Goal: Check status: Check status

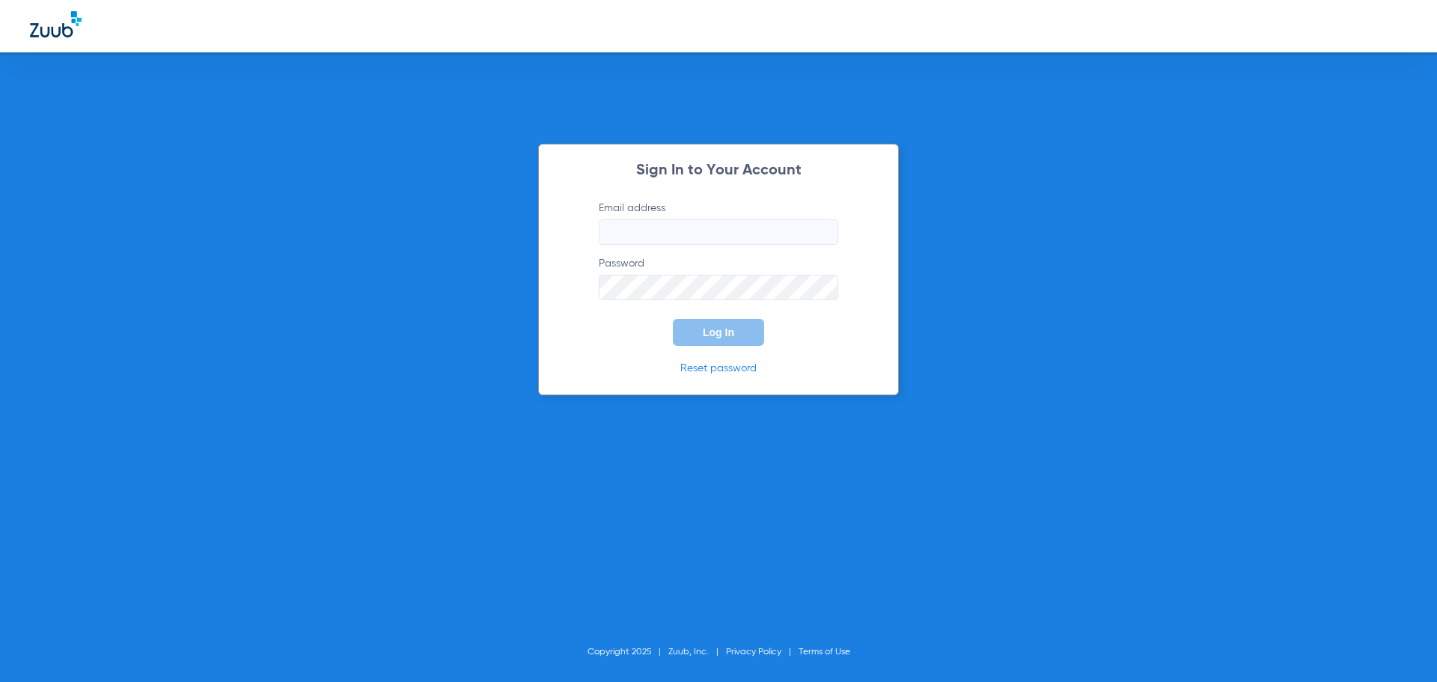
click at [661, 244] on input "Email address" at bounding box center [718, 231] width 239 height 25
type input "[EMAIL_ADDRESS][DOMAIN_NAME]"
click at [673, 319] on button "Log In" at bounding box center [718, 332] width 91 height 27
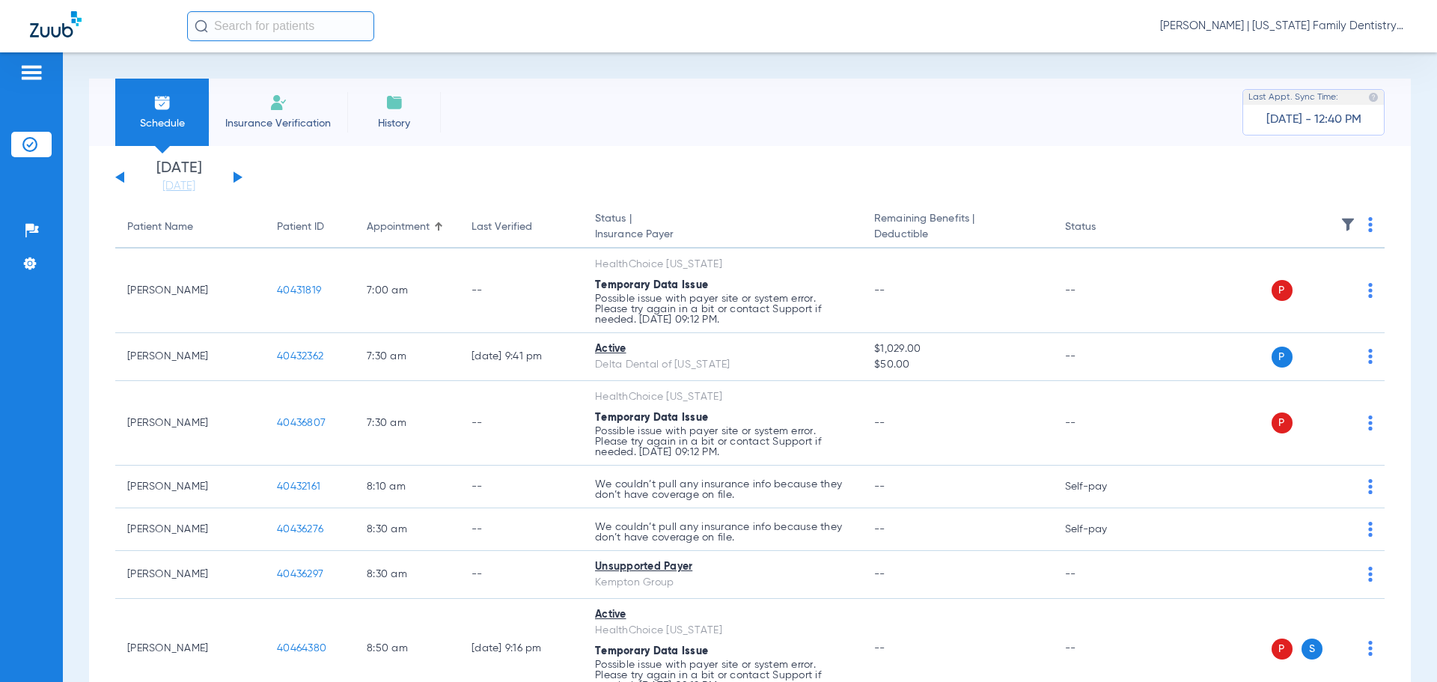
click at [240, 174] on div "[DATE] [DATE] [DATE] [DATE] [DATE] [DATE] [DATE] [DATE] [DATE] [DATE] [DATE] [D…" at bounding box center [178, 177] width 127 height 33
click at [239, 176] on button at bounding box center [237, 176] width 9 height 11
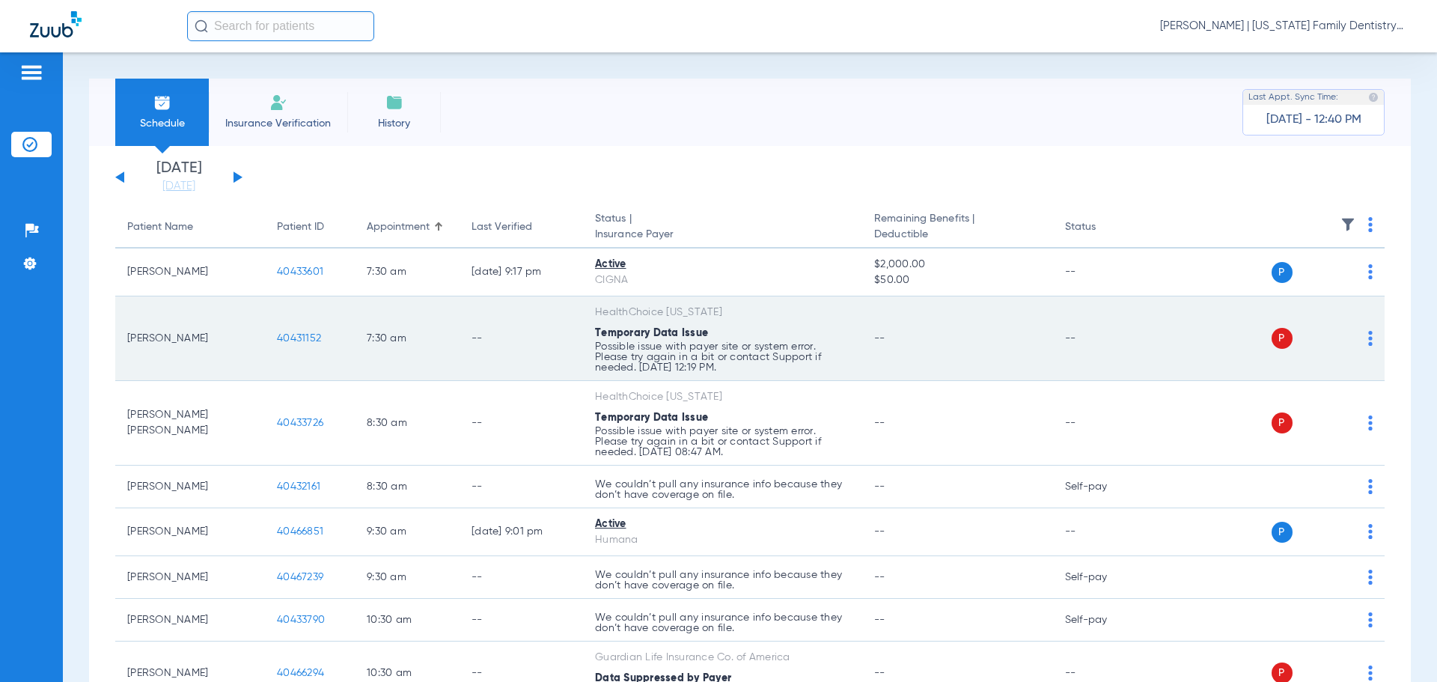
click at [304, 333] on span "40431152" at bounding box center [299, 338] width 44 height 10
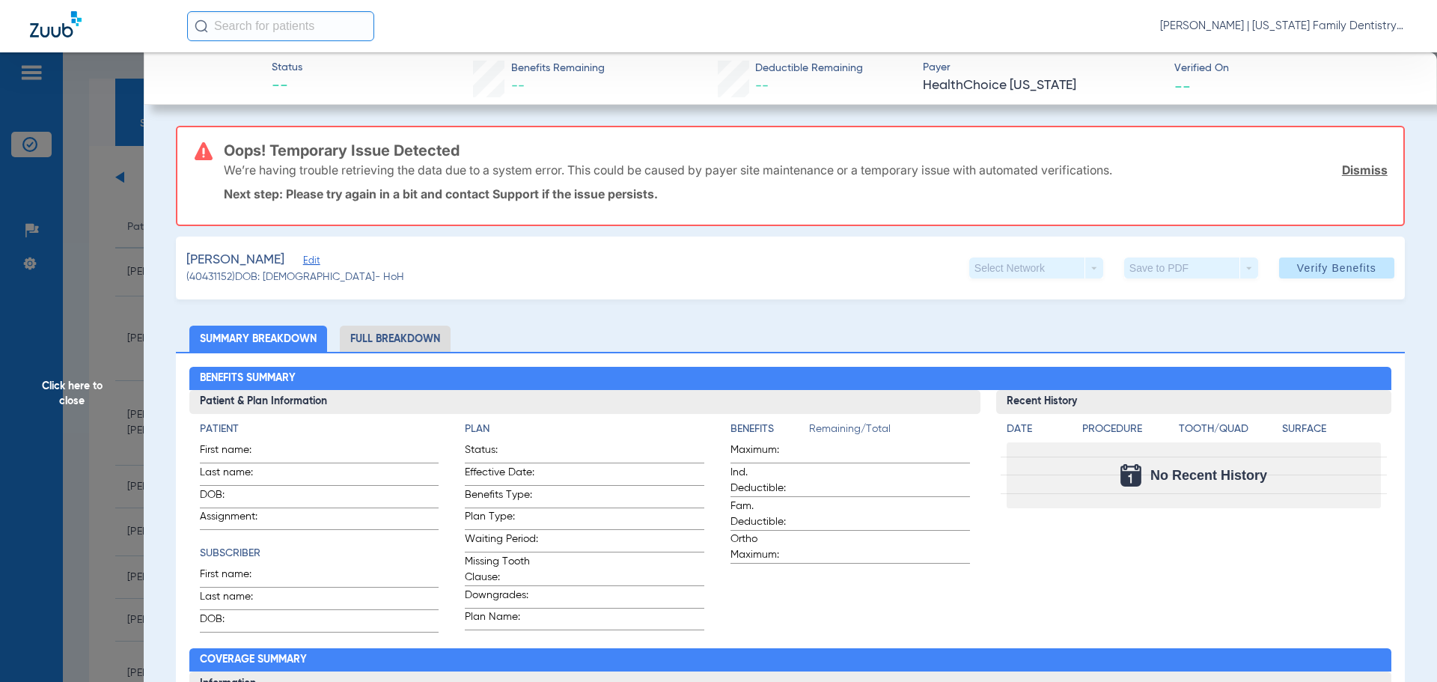
click at [113, 294] on span "Click here to close" at bounding box center [72, 393] width 144 height 682
